Goal: Check status: Check status

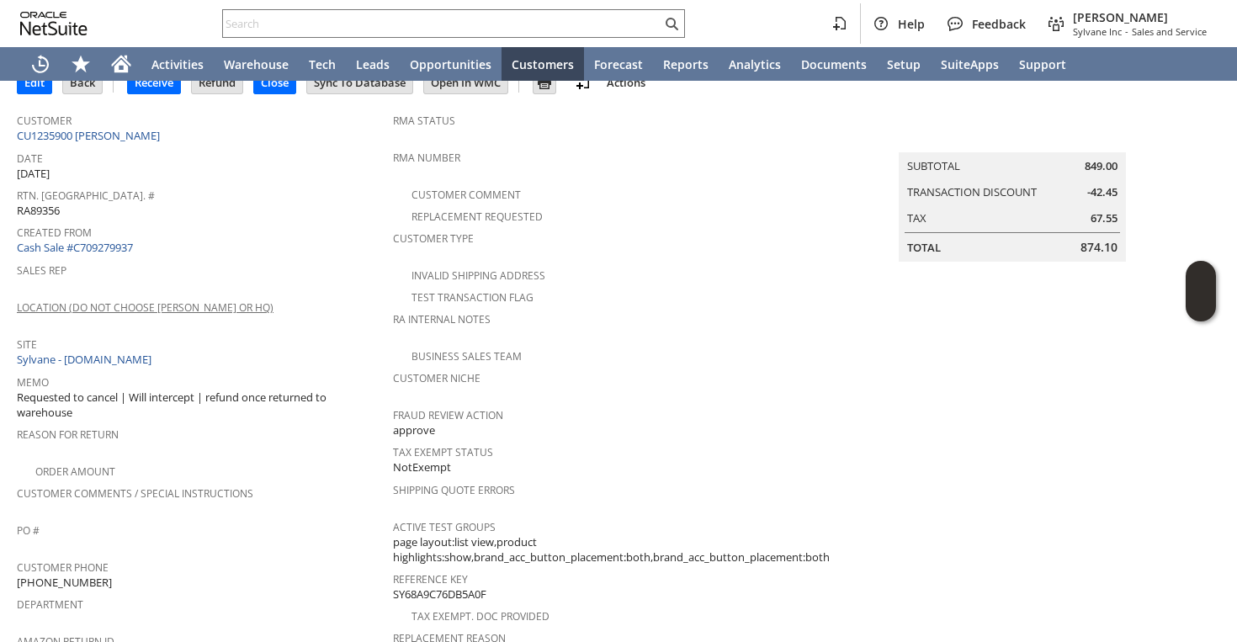
scroll to position [92, 0]
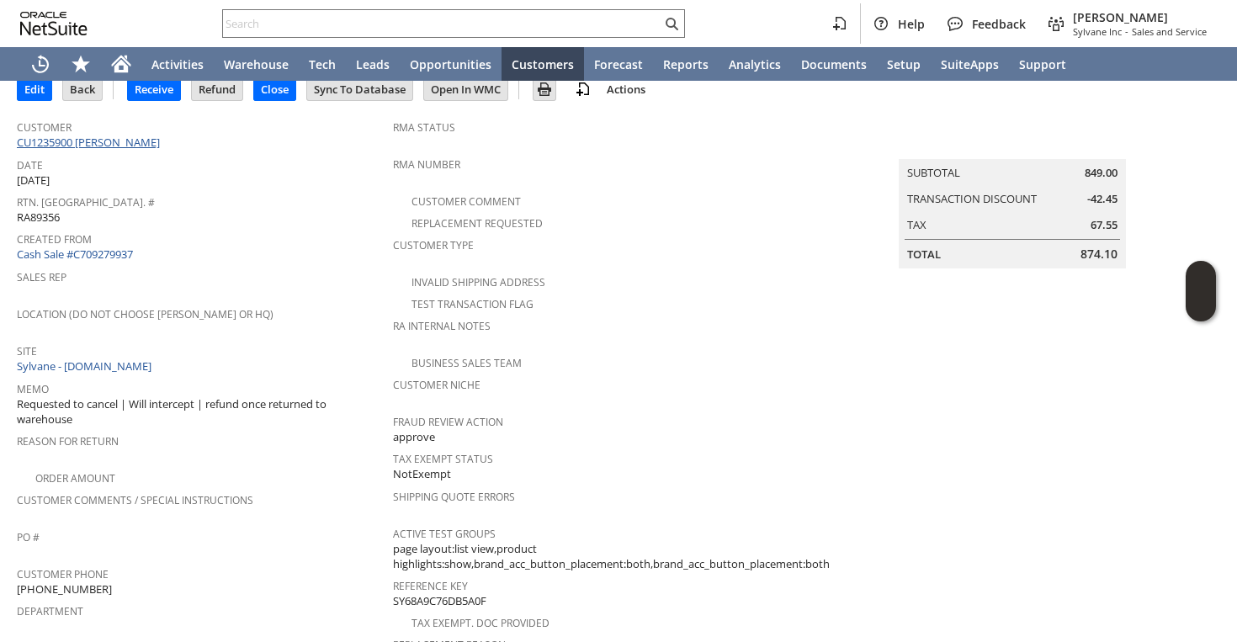
click at [72, 142] on link "CU1235900 Susan S Zheng" at bounding box center [90, 142] width 147 height 15
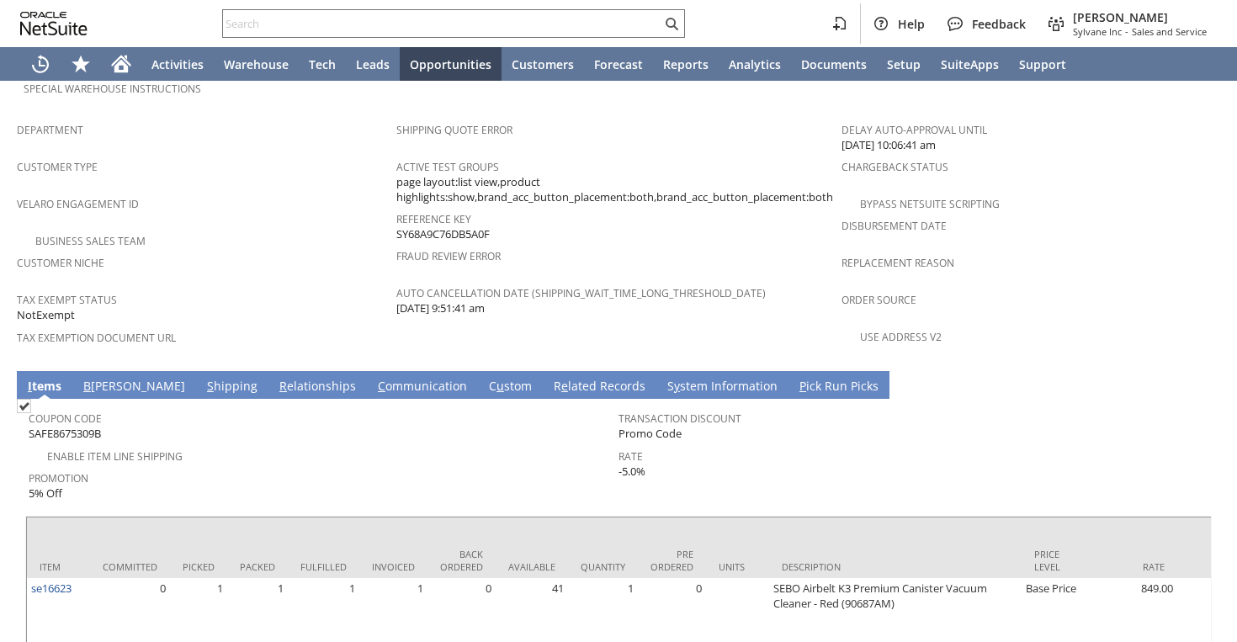
click at [203, 378] on link "S hipping" at bounding box center [232, 387] width 59 height 19
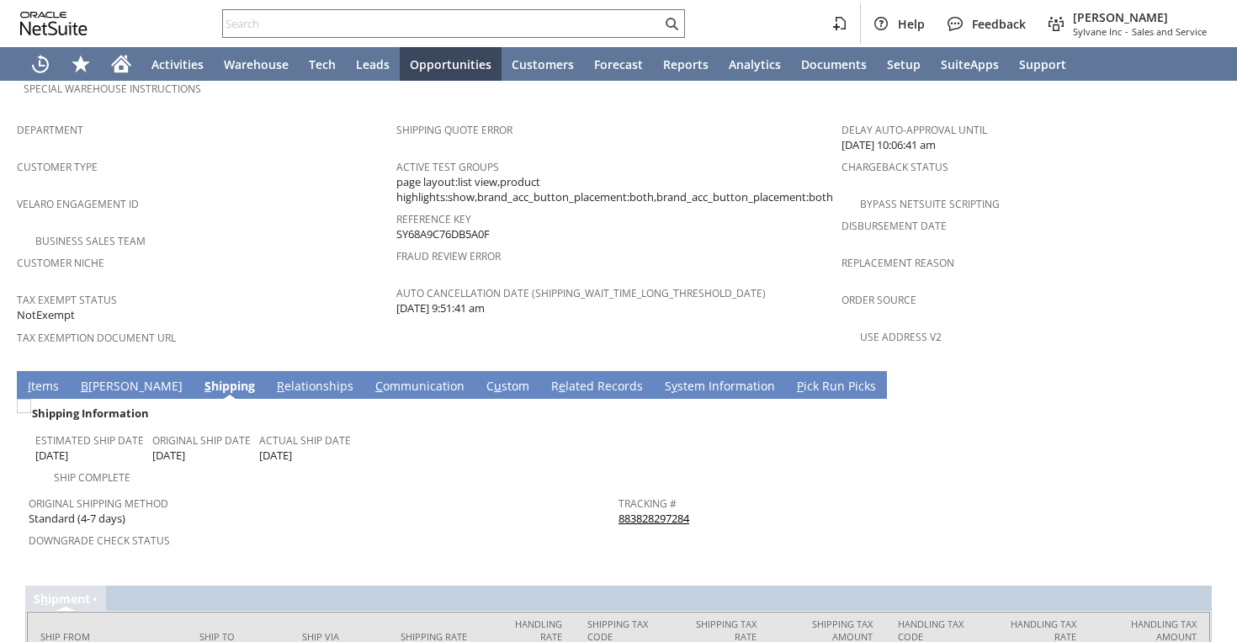
click at [638, 511] on link "883828297284" at bounding box center [654, 518] width 71 height 15
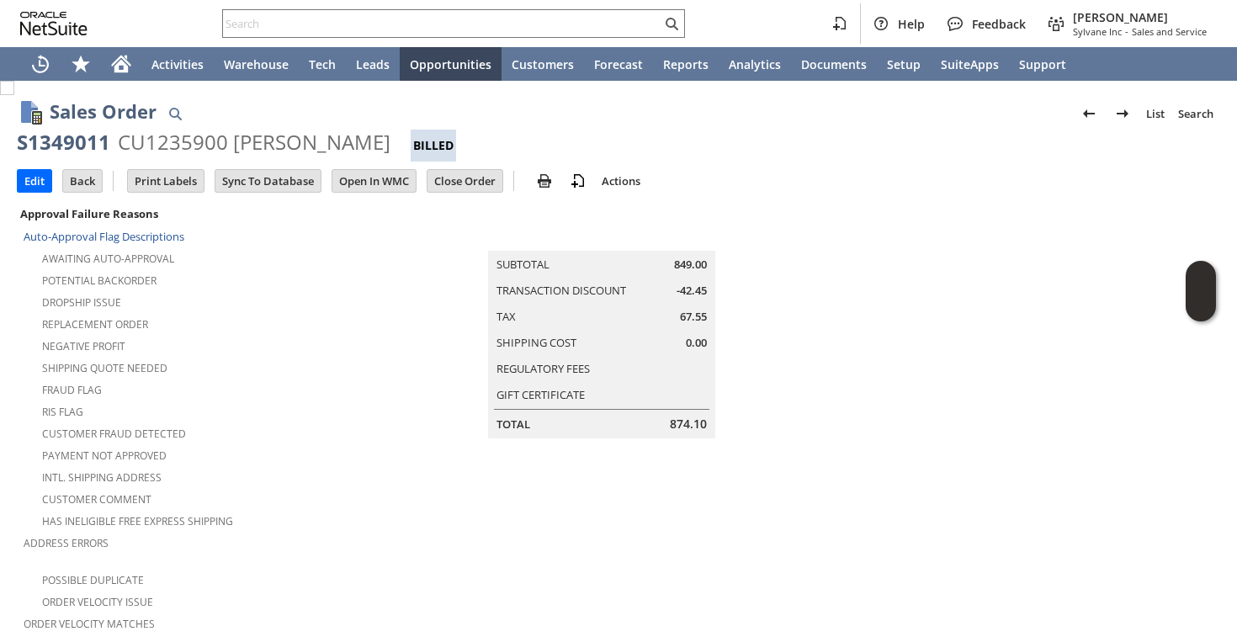
scroll to position [1090, 0]
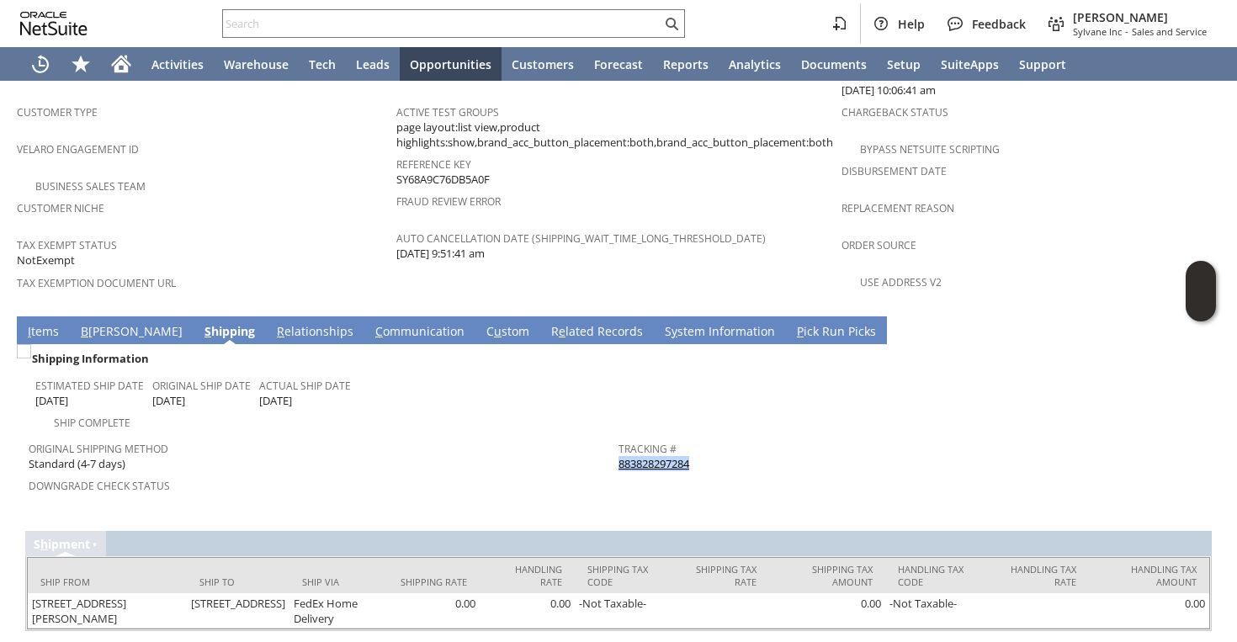
drag, startPoint x: 705, startPoint y: 417, endPoint x: 619, endPoint y: 417, distance: 85.9
click at [619, 437] on div "Tracking # 883828297284" at bounding box center [910, 454] width 582 height 35
copy link "883828297284"
click at [562, 19] on input "text" at bounding box center [442, 23] width 439 height 20
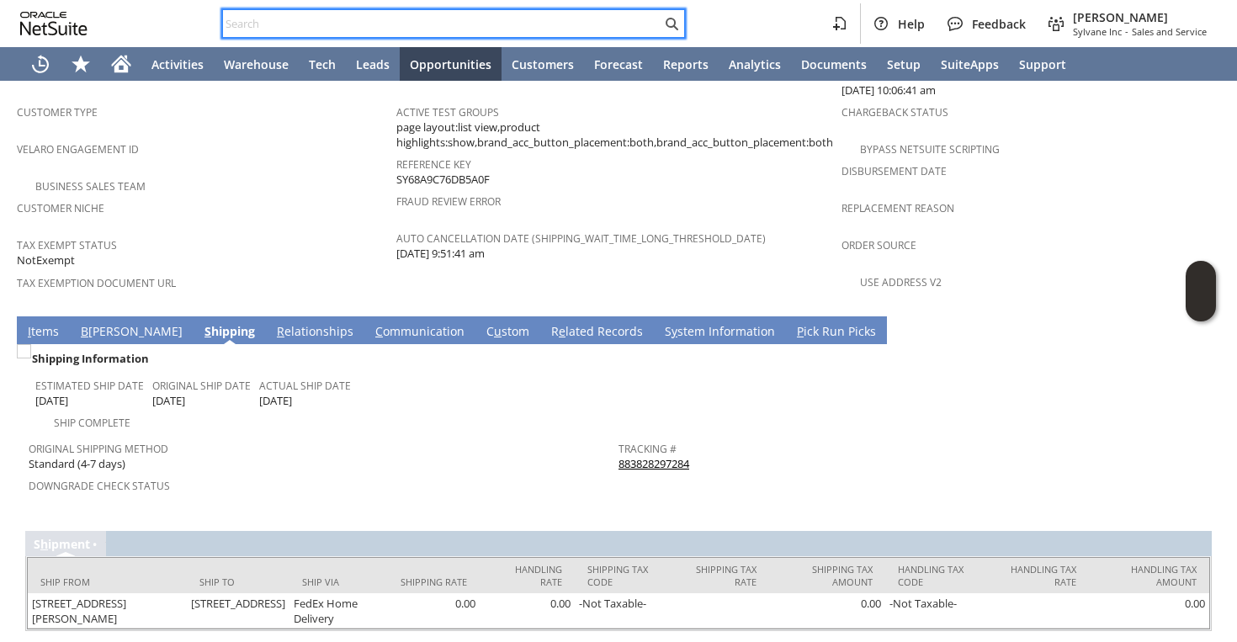
paste input "RA89358"
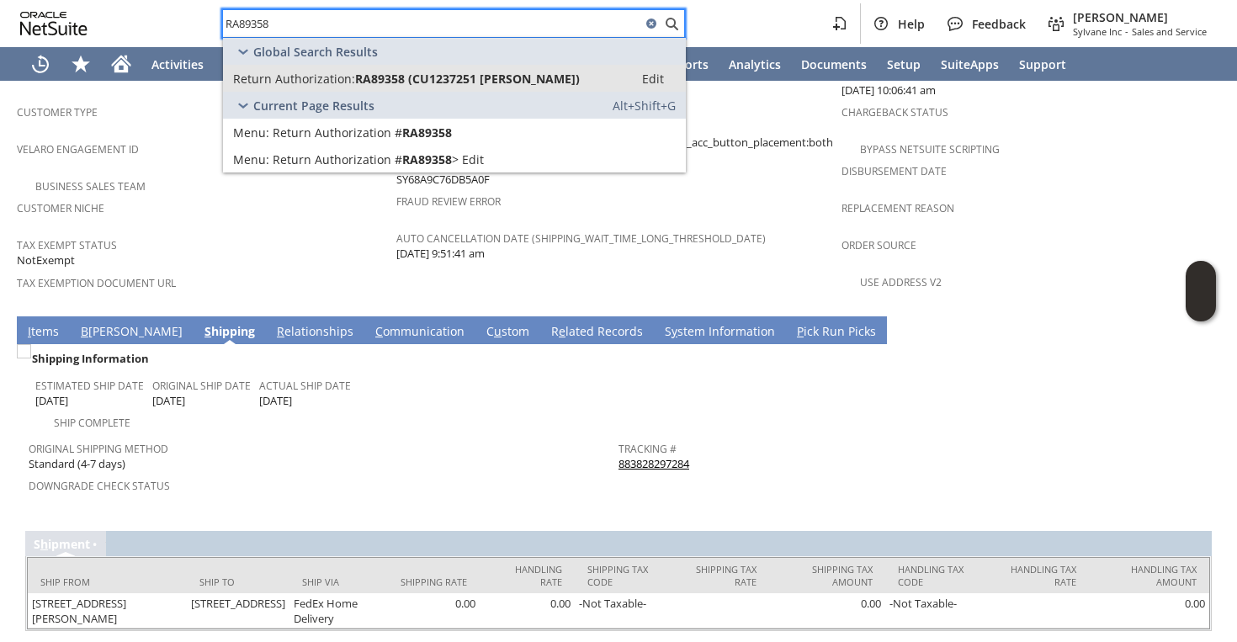
type input "RA89358"
click at [500, 69] on link "Return Authorization: RA89358 (CU1237251 Siddhaarth Rajkumar) Edit" at bounding box center [454, 78] width 463 height 27
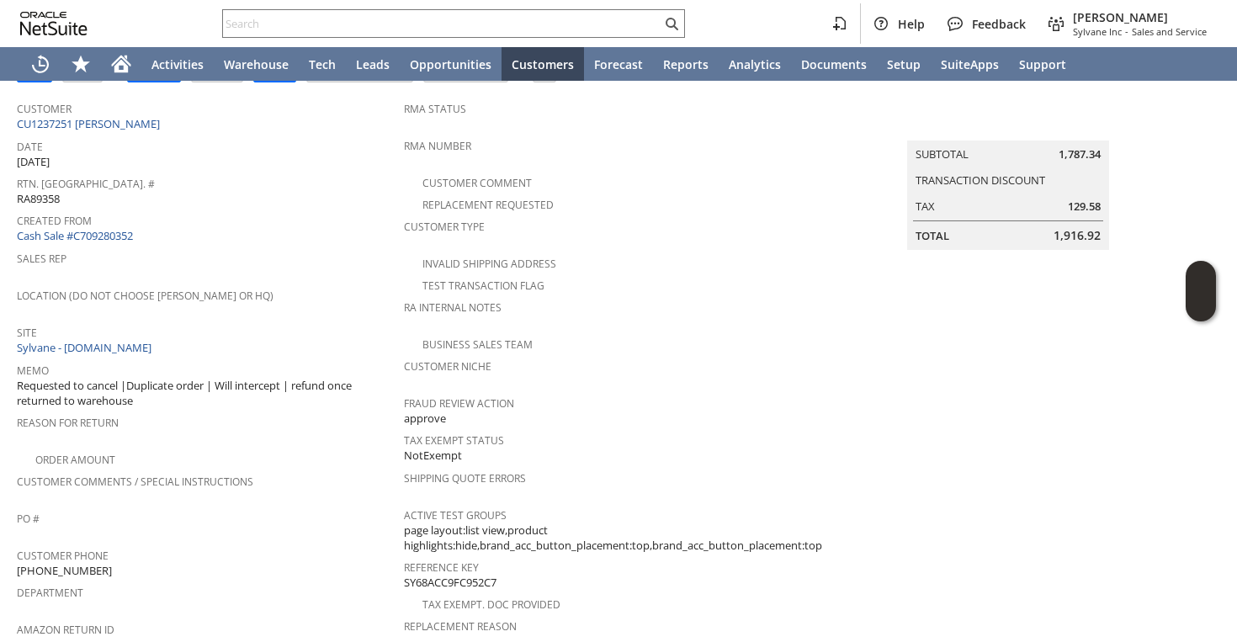
scroll to position [268, 0]
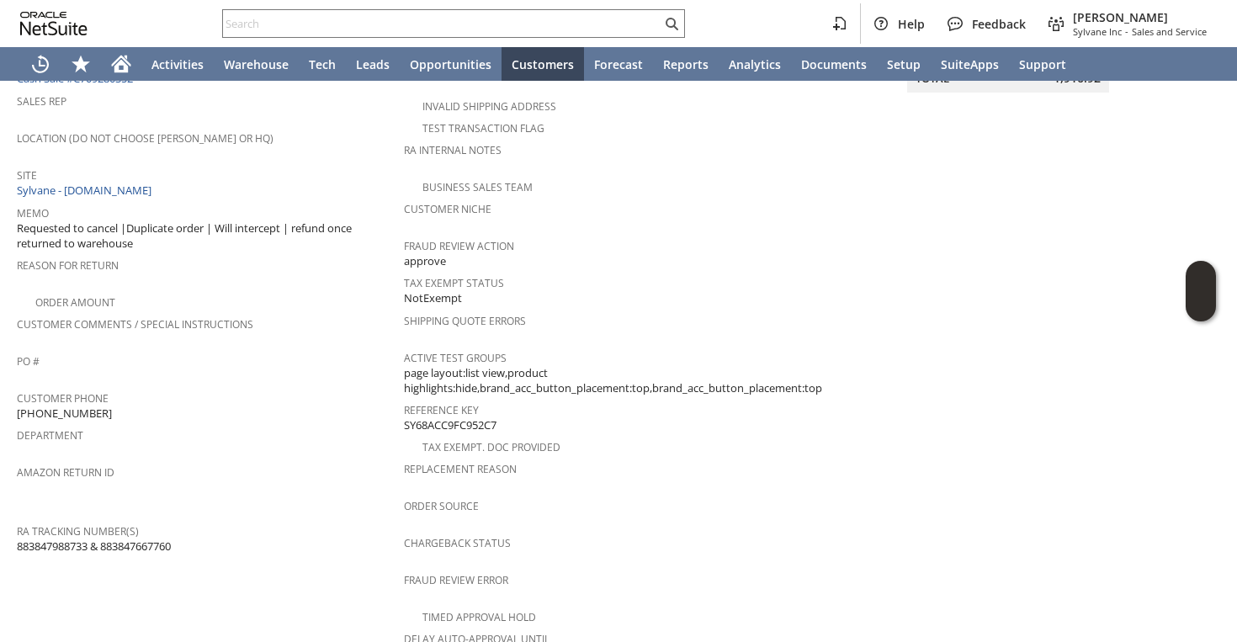
click at [66, 539] on span "883847988733 & 883847667760" at bounding box center [94, 547] width 154 height 16
copy span "883847988733"
click at [152, 539] on span "883847988733 & 883847667760" at bounding box center [94, 547] width 154 height 16
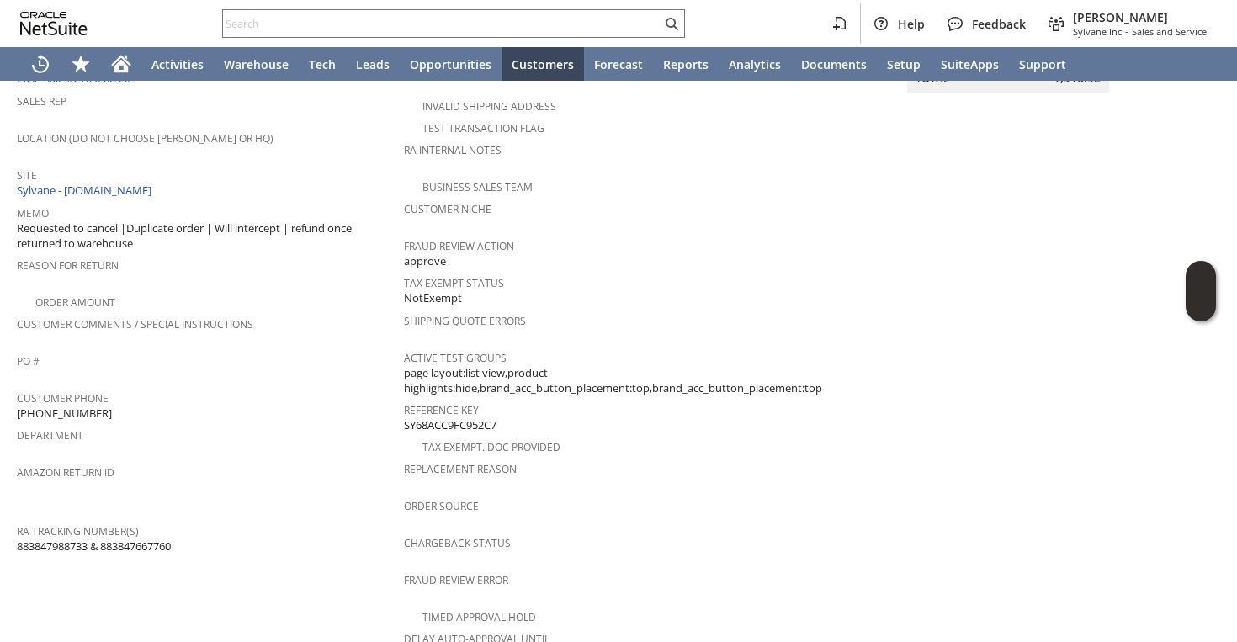
copy span "883847667760"
click at [493, 27] on input "text" at bounding box center [442, 23] width 439 height 20
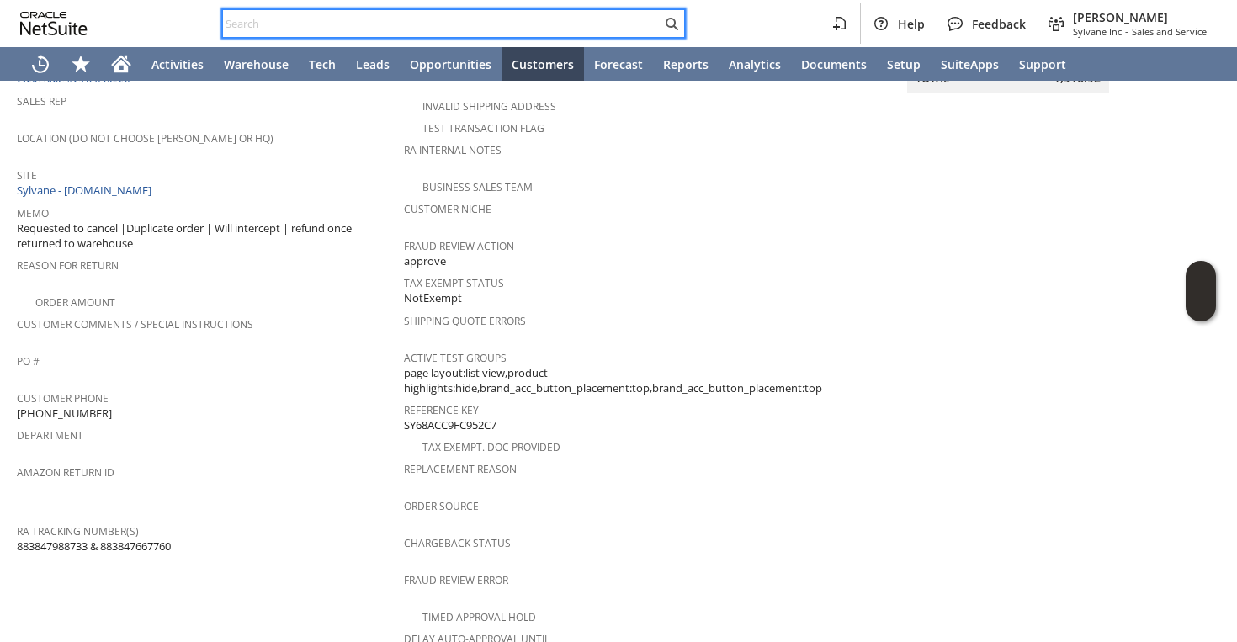
paste input "LW6024R"
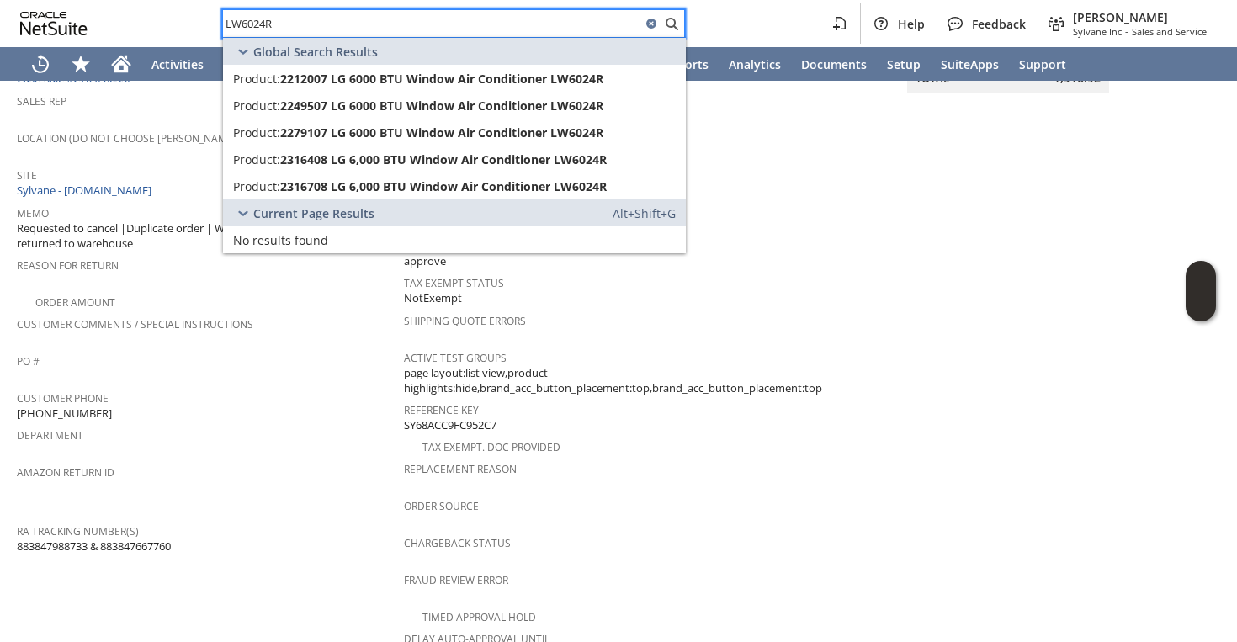
click at [227, 20] on input "LW6024R" at bounding box center [432, 23] width 418 height 20
type input "LW6024R"
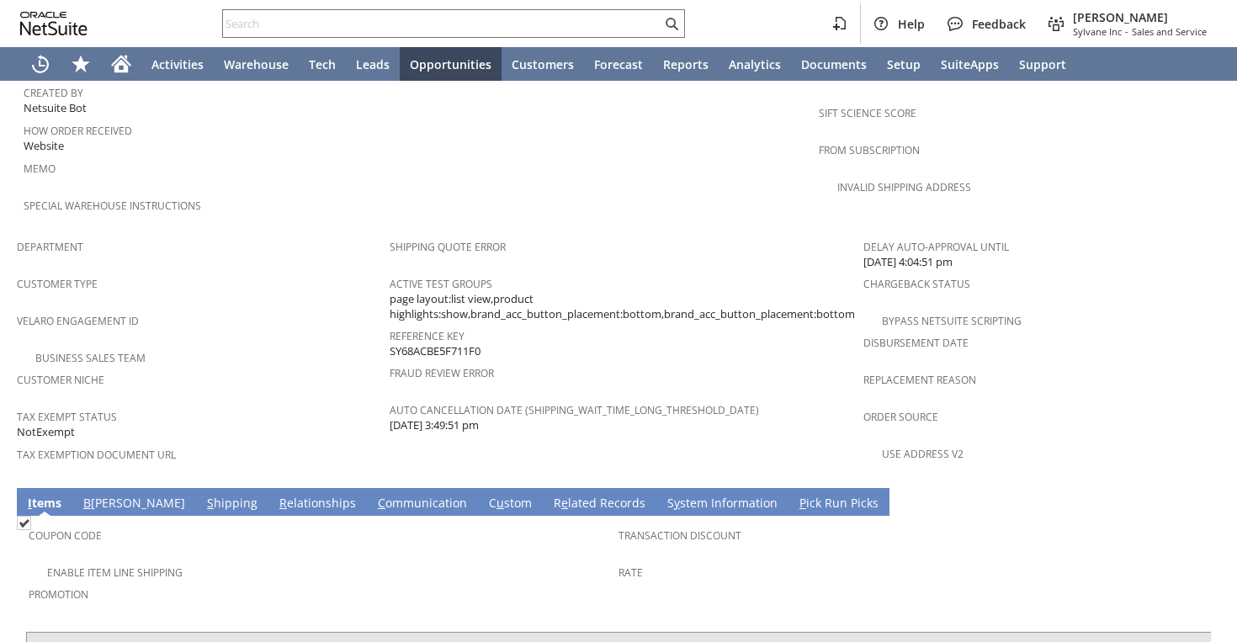
scroll to position [1065, 0]
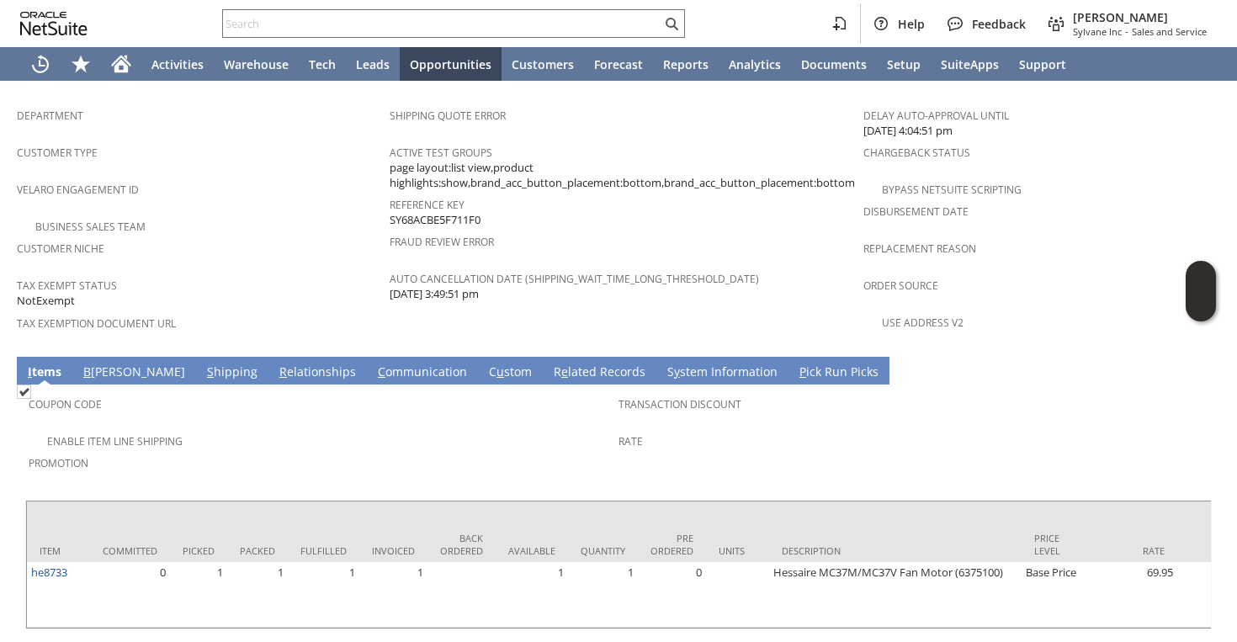
click at [203, 364] on link "S hipping" at bounding box center [232, 373] width 59 height 19
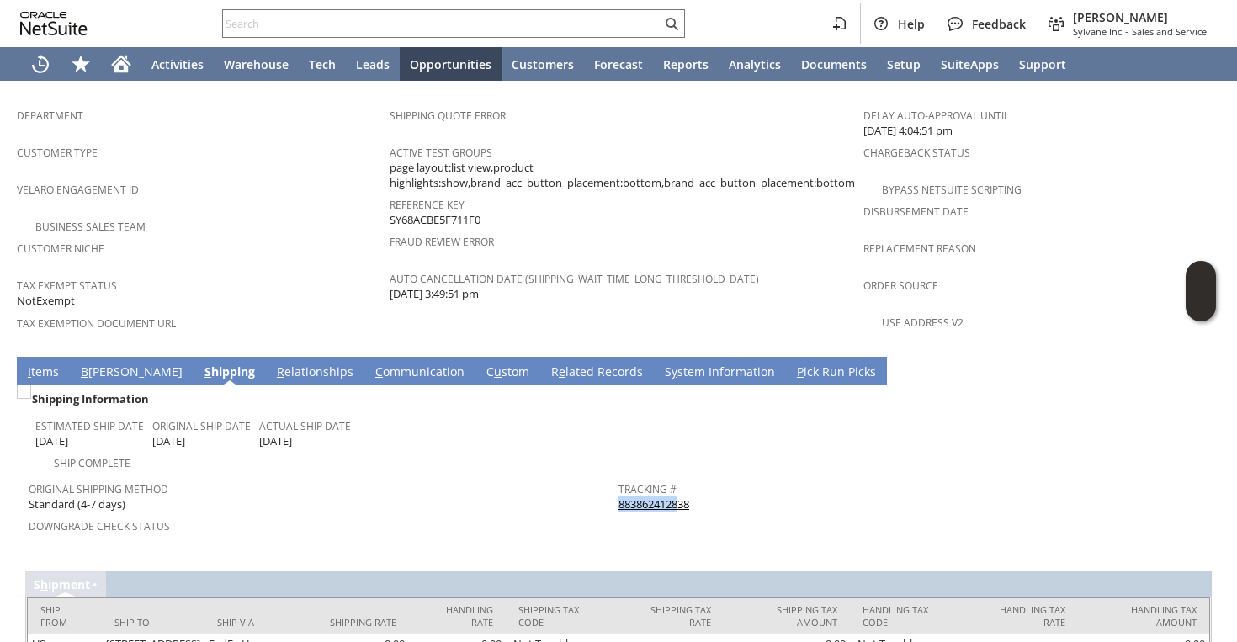
drag, startPoint x: 699, startPoint y: 446, endPoint x: 681, endPoint y: 455, distance: 19.6
click at [681, 477] on div "Tracking # 883862412838" at bounding box center [910, 494] width 582 height 35
click at [717, 477] on div "Tracking # 883862412838" at bounding box center [910, 494] width 582 height 35
drag, startPoint x: 717, startPoint y: 455, endPoint x: 619, endPoint y: 461, distance: 98.7
click at [619, 477] on div "Tracking # 883862412838" at bounding box center [910, 494] width 582 height 35
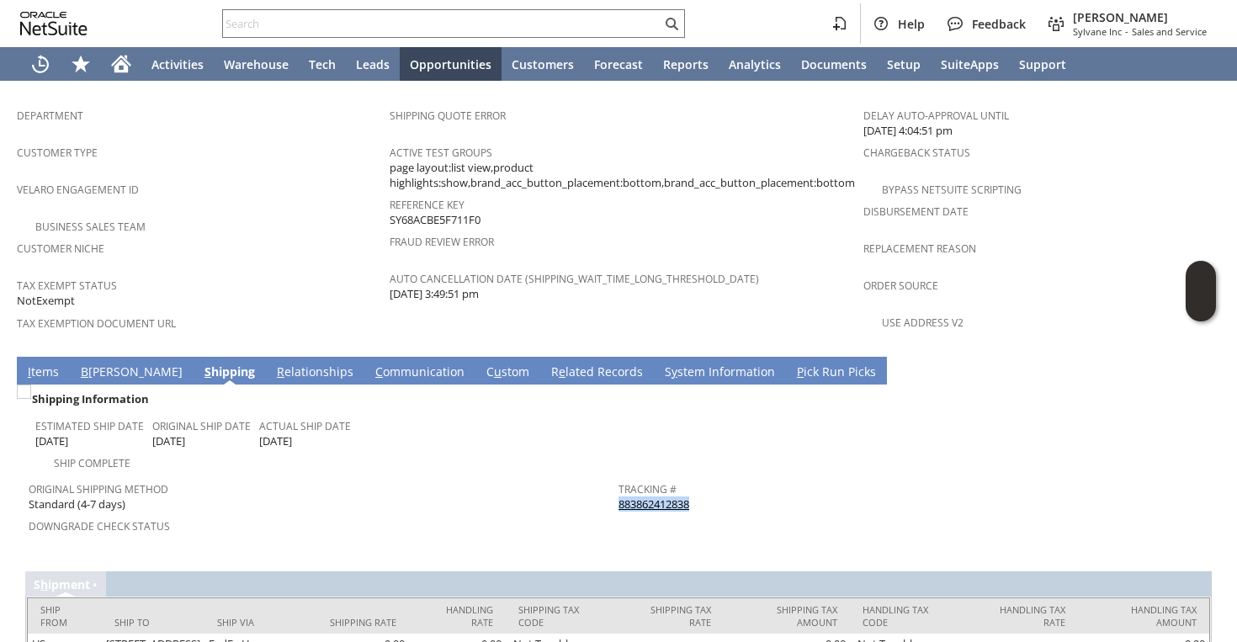
copy link "883862412838"
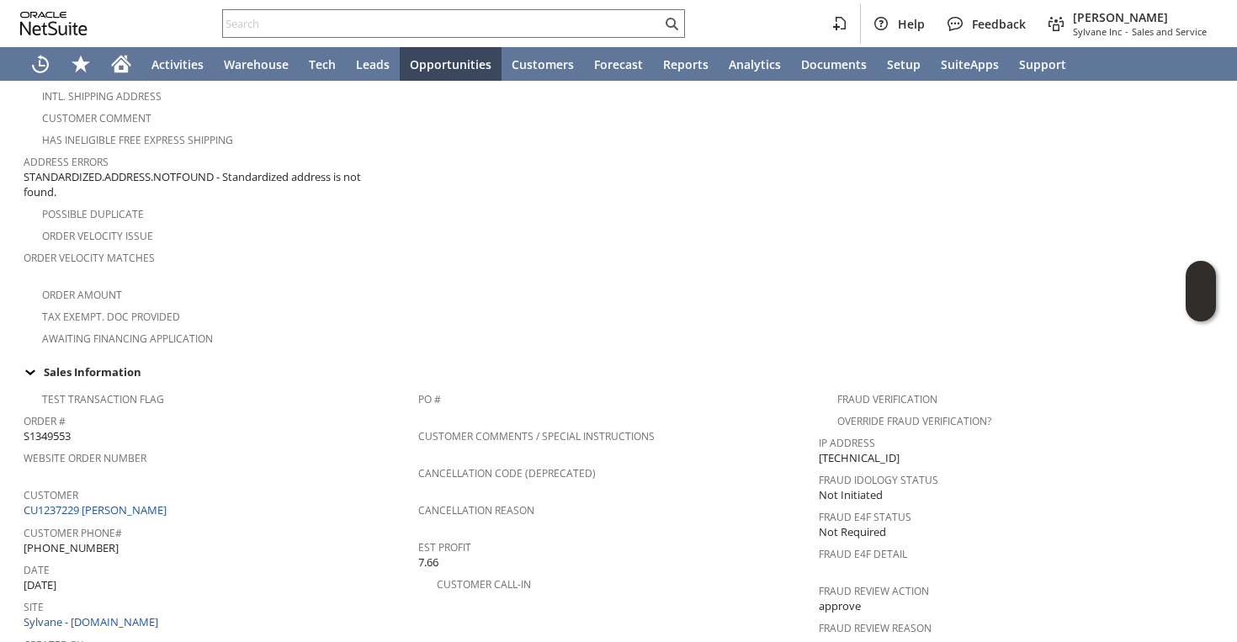
scroll to position [636, 0]
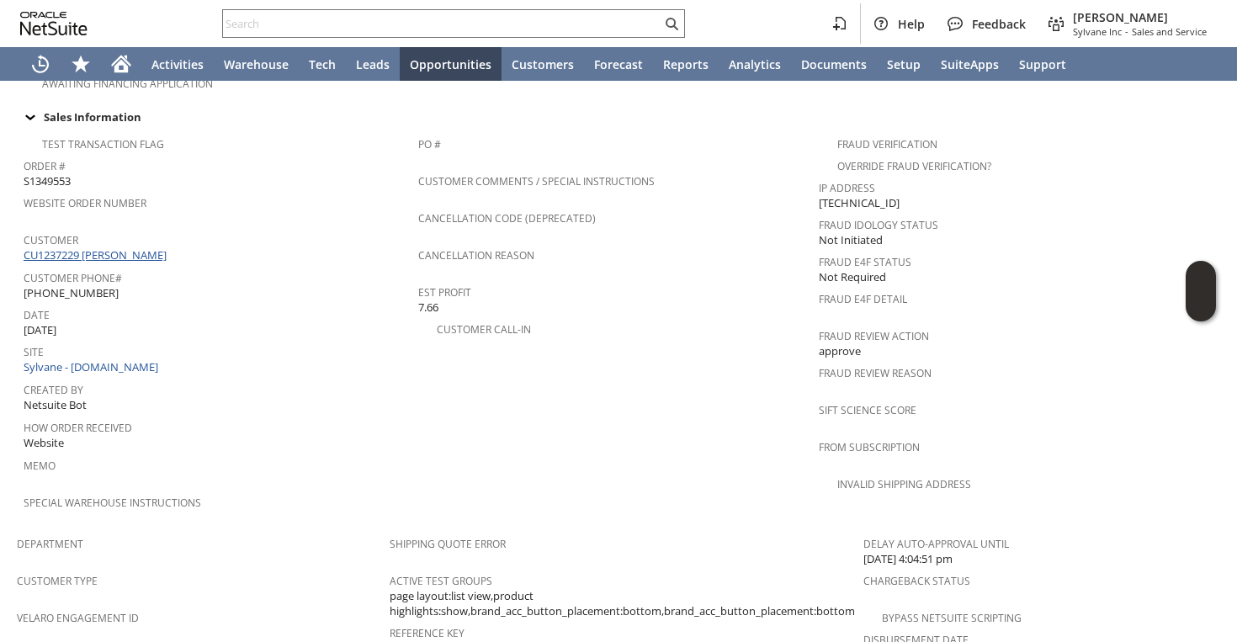
click at [136, 247] on link "CU1237229 Merri Haley" at bounding box center [97, 254] width 147 height 15
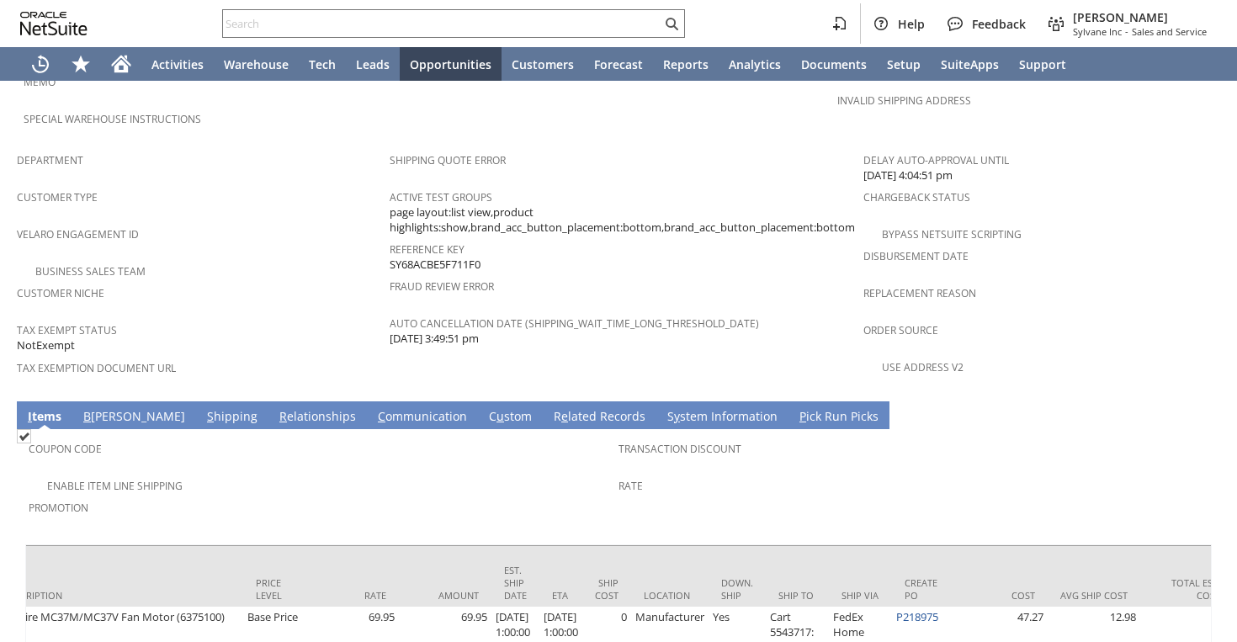
scroll to position [0, 870]
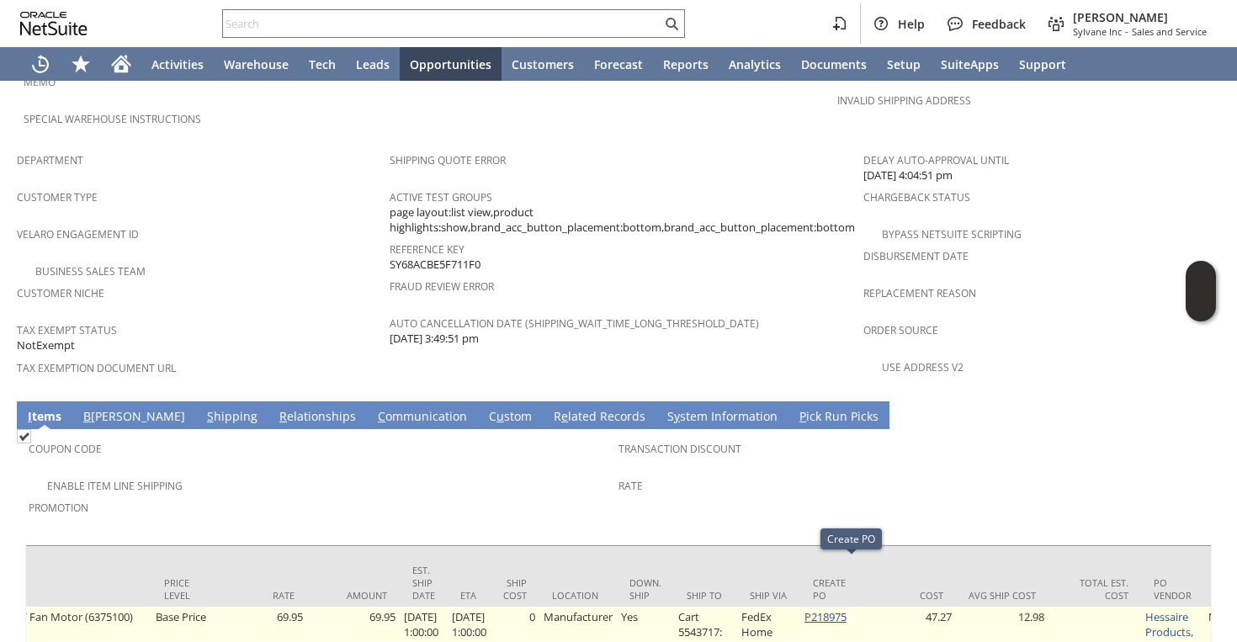
click at [847, 609] on link "P218975" at bounding box center [826, 616] width 42 height 15
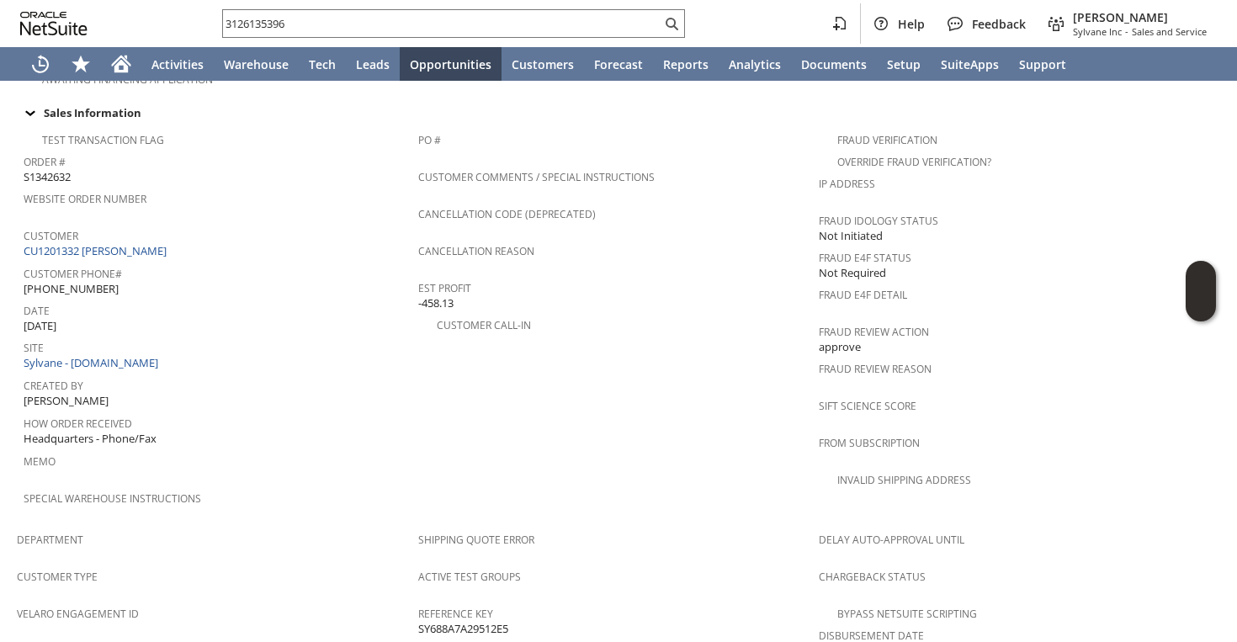
scroll to position [981, 0]
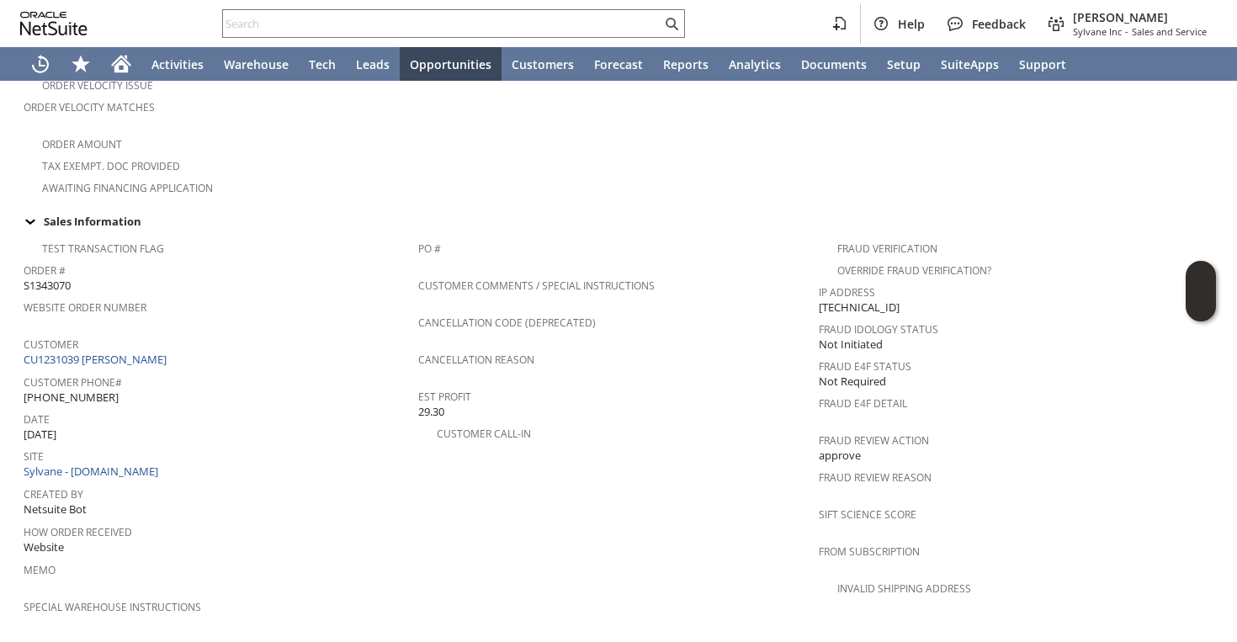
click at [346, 105] on div "Order Velocity Matches" at bounding box center [199, 112] width 350 height 35
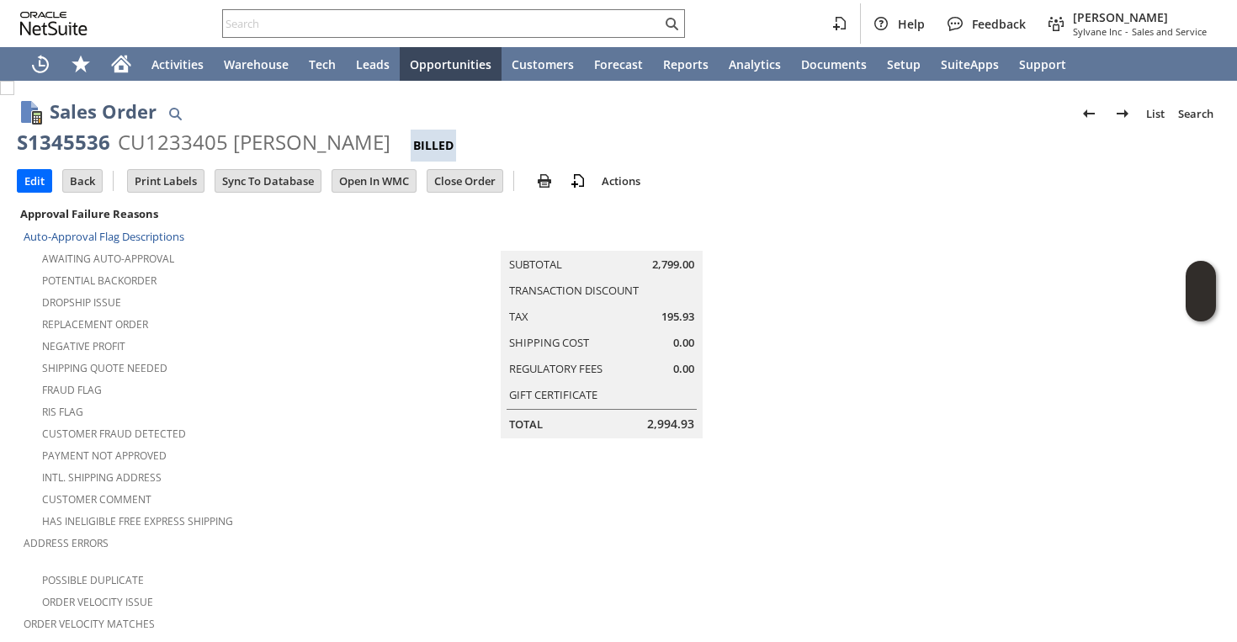
scroll to position [1020, 0]
